Goal: Use online tool/utility: Utilize a website feature to perform a specific function

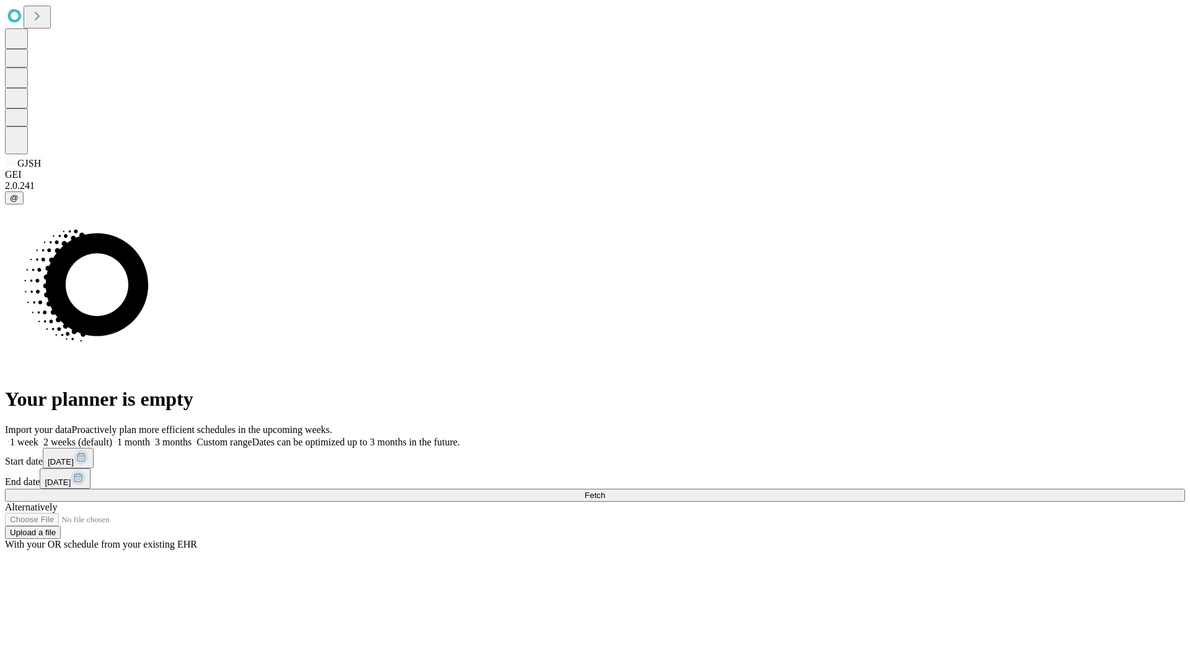
click at [605, 491] on span "Fetch" at bounding box center [594, 495] width 20 height 9
